Goal: Task Accomplishment & Management: Manage account settings

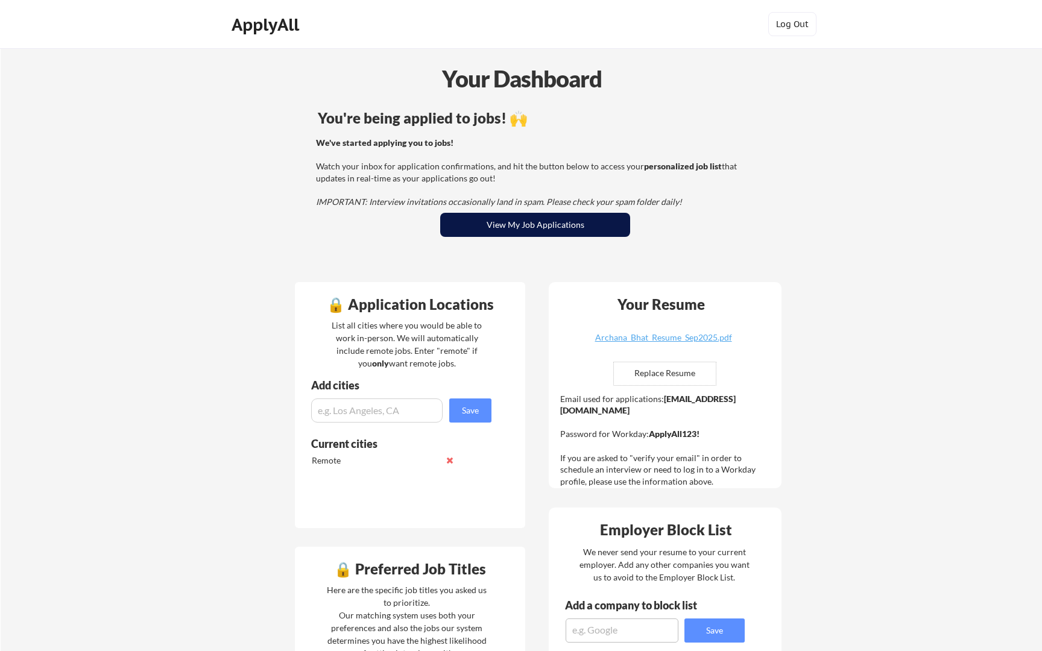
click at [502, 229] on button "View My Job Applications" at bounding box center [535, 225] width 190 height 24
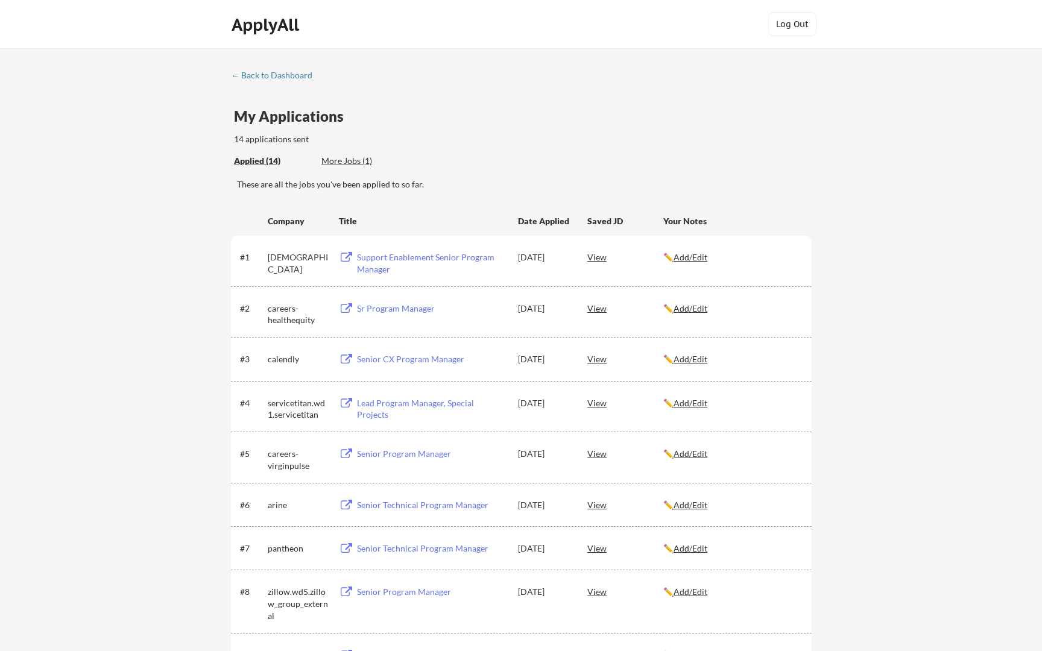
click at [463, 257] on div "Support Enablement Senior Program Manager" at bounding box center [432, 264] width 150 height 24
click at [396, 311] on div "Sr Program Manager" at bounding box center [432, 309] width 150 height 12
click at [435, 360] on div "Senior CX Program Manager" at bounding box center [432, 359] width 150 height 12
click at [454, 403] on div "Lead Program Manager, Special Projects" at bounding box center [432, 409] width 150 height 24
